Goal: Check status

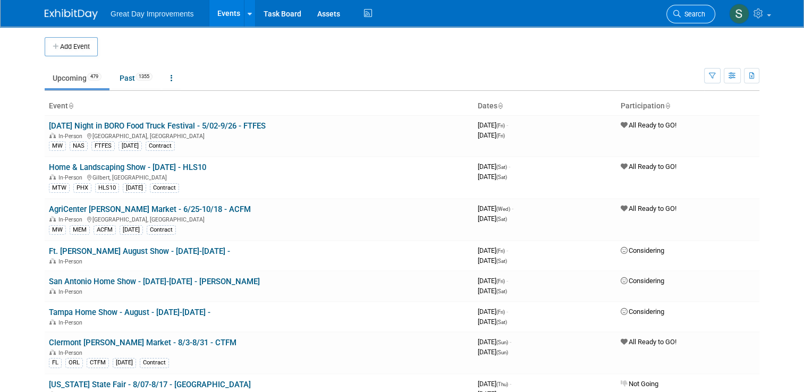
click at [698, 18] on link "Search" at bounding box center [690, 14] width 49 height 19
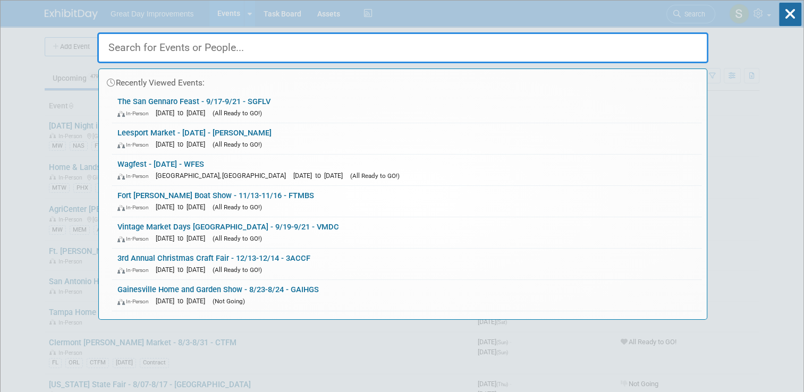
paste input "Siesta Key Crystal Classic"
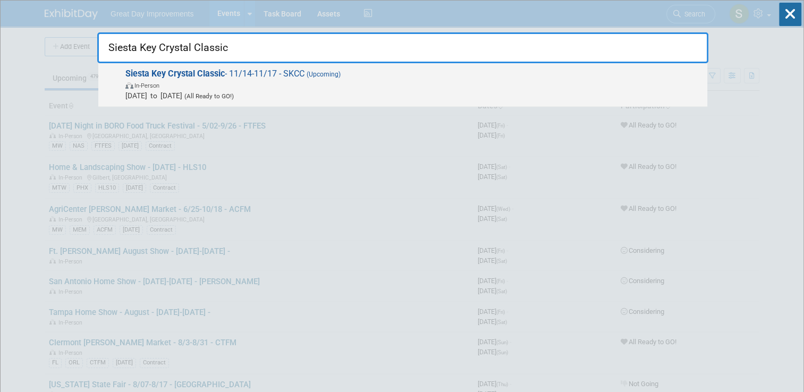
type input "Siesta Key Crystal Classic"
click at [361, 94] on span "Nov 14, 2025 to Nov 17, 2025 (All Ready to GO!)" at bounding box center [413, 95] width 577 height 11
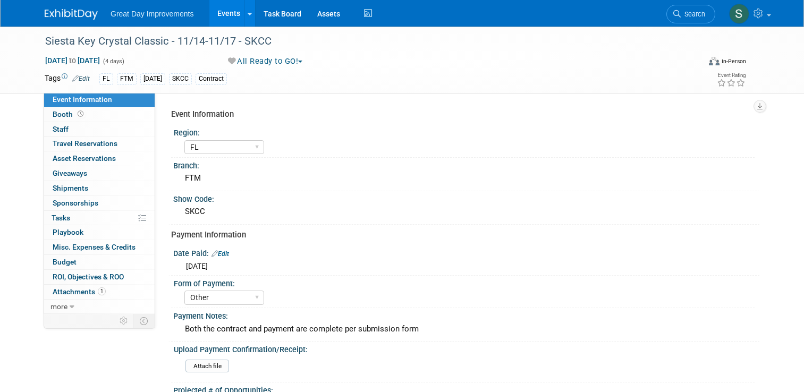
select select "FL"
select select "Other"
select select "Yes"
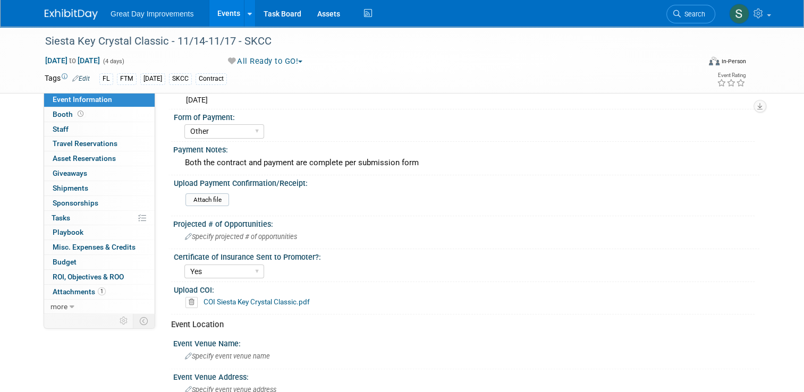
scroll to position [177, 0]
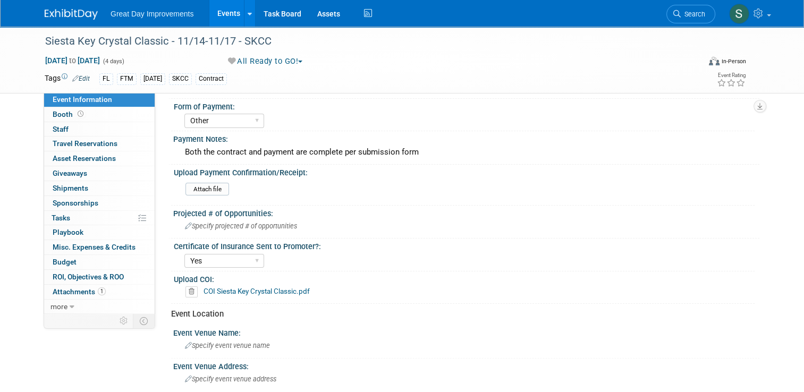
click at [185, 290] on icon at bounding box center [191, 291] width 12 height 11
click at [179, 331] on link "Yes" at bounding box center [181, 329] width 31 height 17
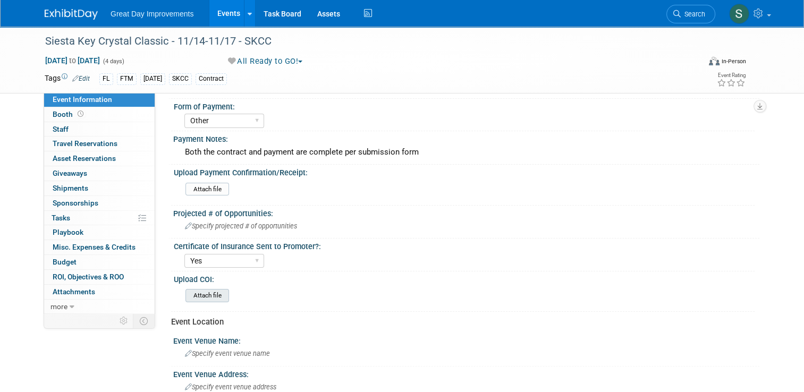
click at [217, 292] on input "file" at bounding box center [156, 296] width 145 height 12
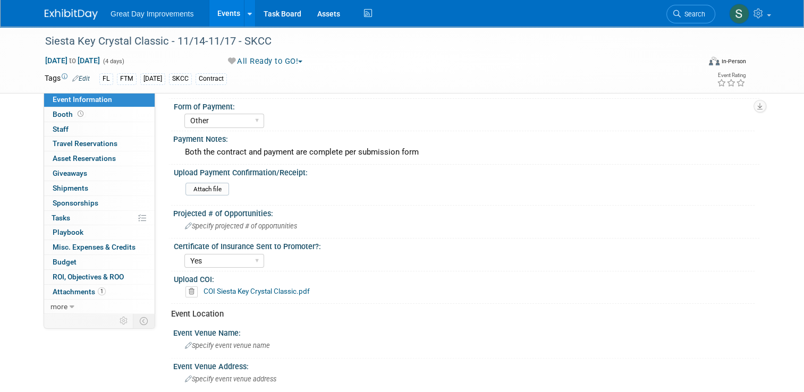
click at [52, 12] on img at bounding box center [71, 14] width 53 height 11
